Goal: Task Accomplishment & Management: Manage account settings

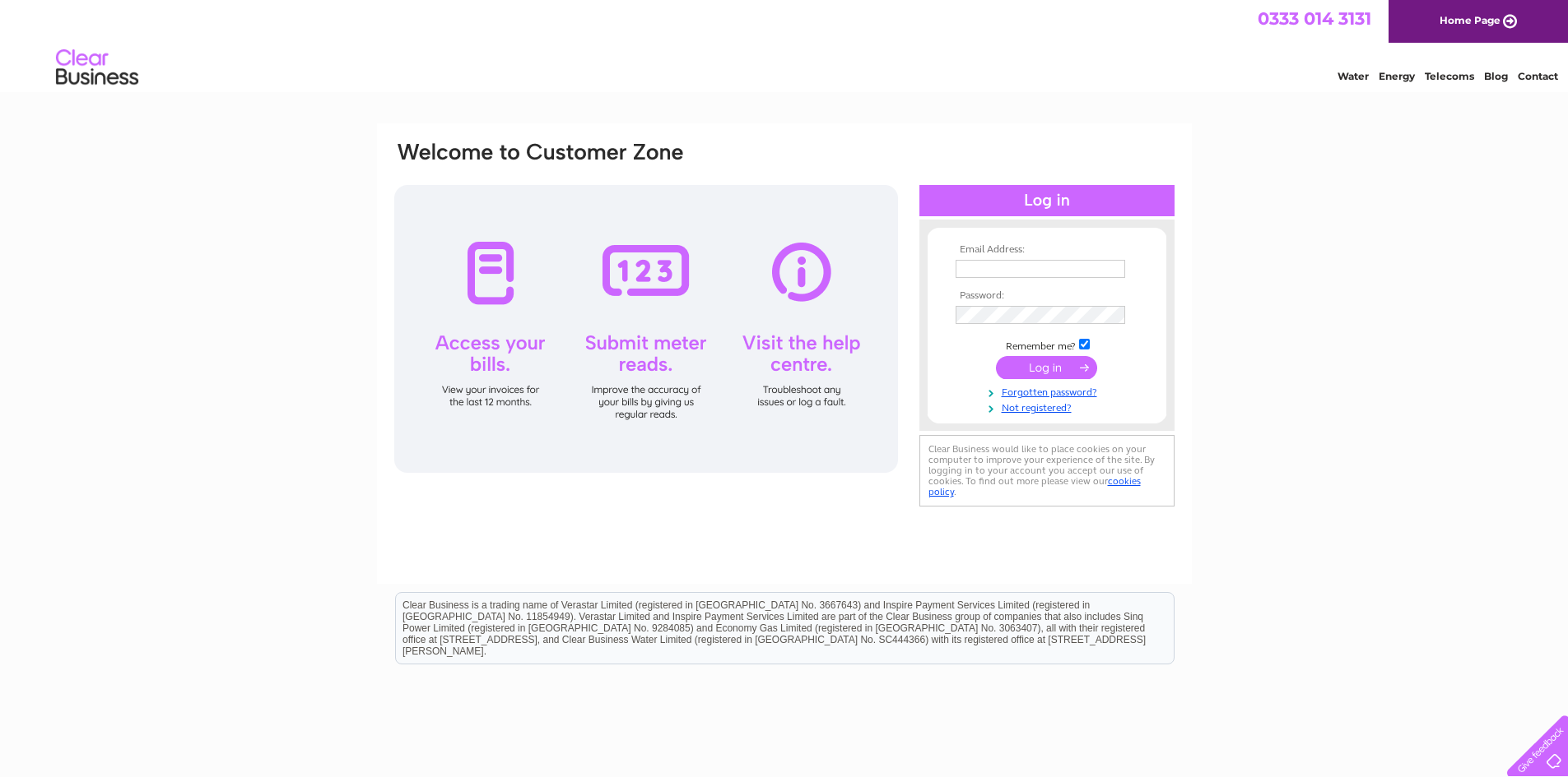
type input "[EMAIL_ADDRESS][DOMAIN_NAME]"
click at [1054, 365] on input "submit" at bounding box center [1047, 368] width 101 height 23
click at [1116, 273] on input "[EMAIL_ADDRESS][DOMAIN_NAME]" at bounding box center [1040, 268] width 170 height 18
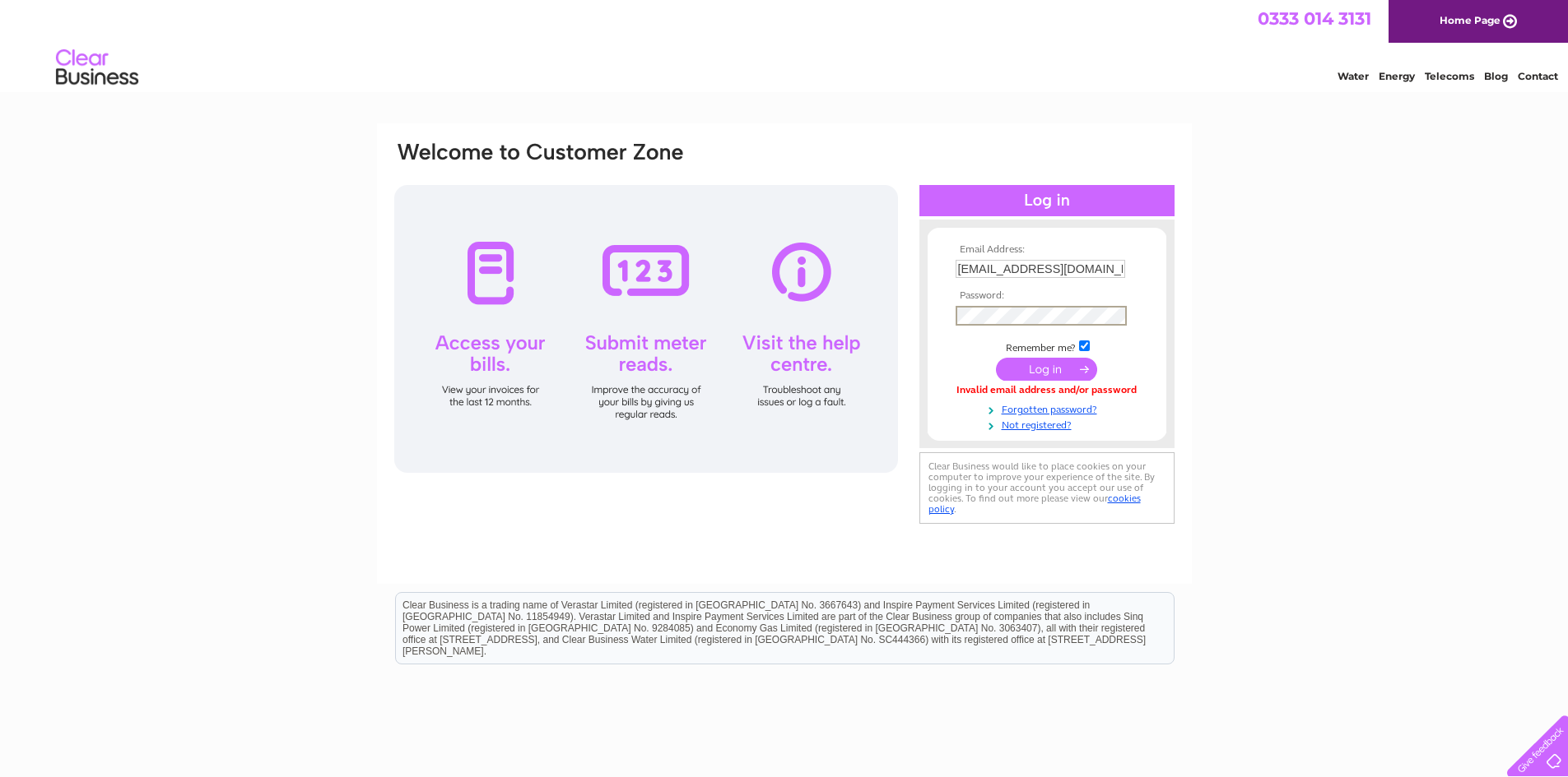
click at [815, 291] on div "Email Address: kevinculley1@btinternet.com Password:" at bounding box center [784, 334] width 784 height 388
click at [1060, 364] on input "submit" at bounding box center [1047, 369] width 101 height 23
